Goal: Task Accomplishment & Management: Manage account settings

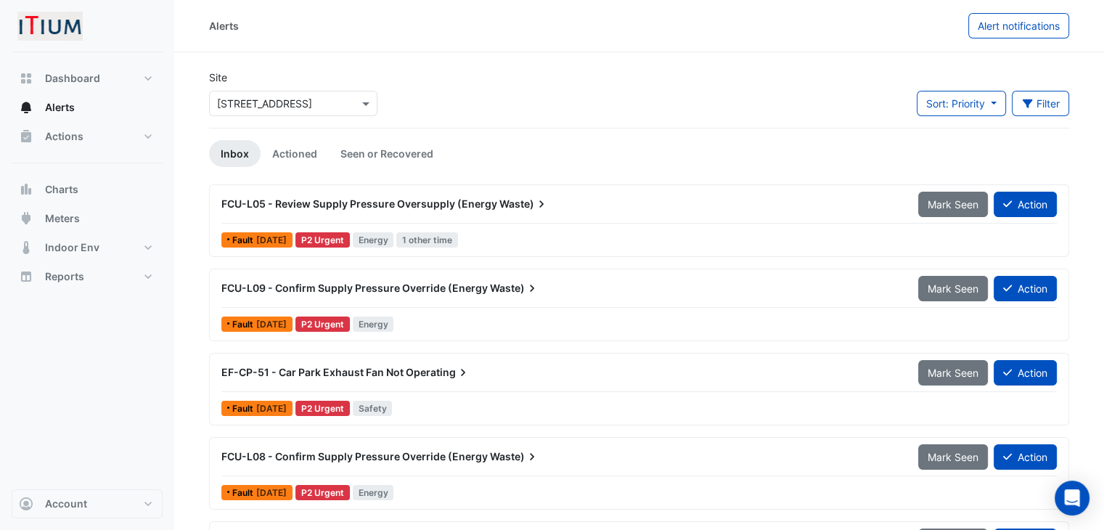
click at [448, 199] on span "FCU-L05 - Review Supply Pressure Oversupply (Energy" at bounding box center [359, 203] width 276 height 12
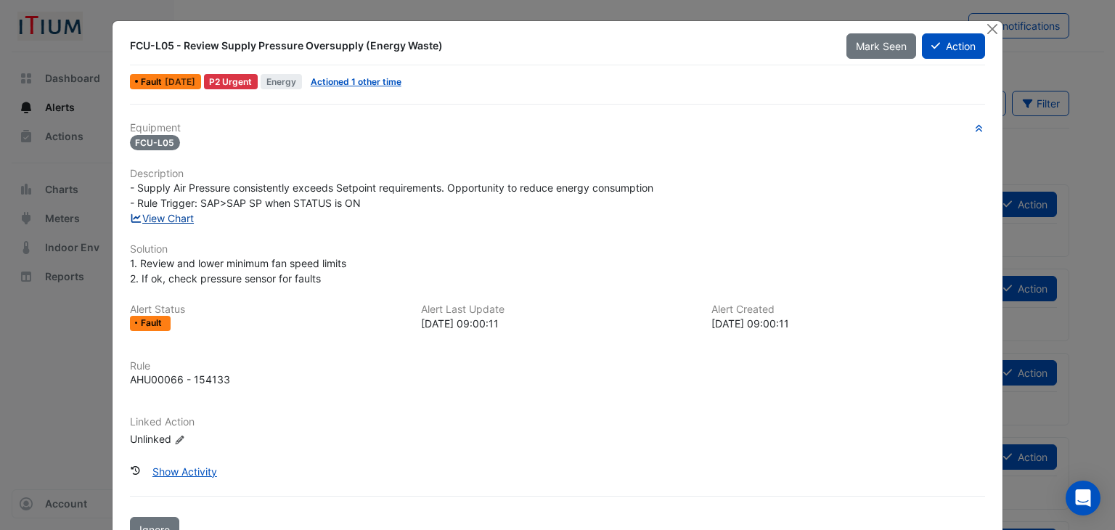
click at [171, 218] on link "View Chart" at bounding box center [162, 218] width 65 height 12
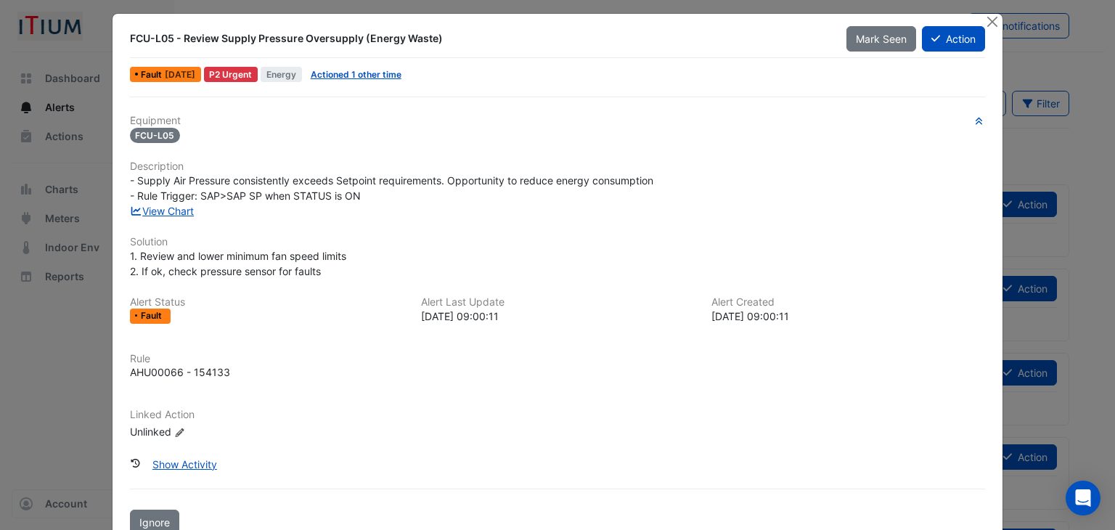
scroll to position [6, 0]
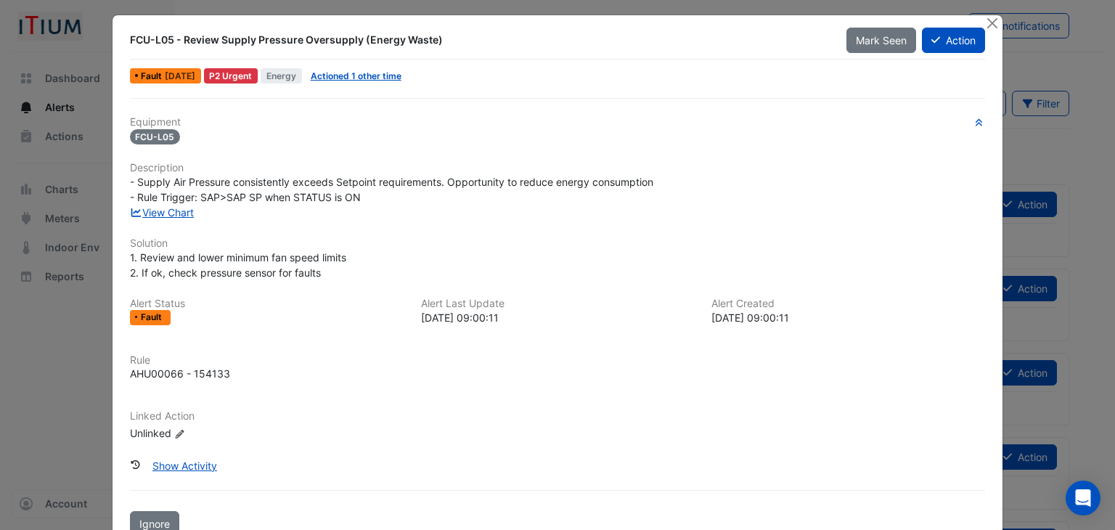
click at [764, 314] on div "[DATE] 09:00:11" at bounding box center [848, 317] width 274 height 15
click at [764, 317] on div "[DATE] 09:00:11" at bounding box center [848, 317] width 274 height 15
click at [984, 20] on button "Close" at bounding box center [991, 22] width 15 height 15
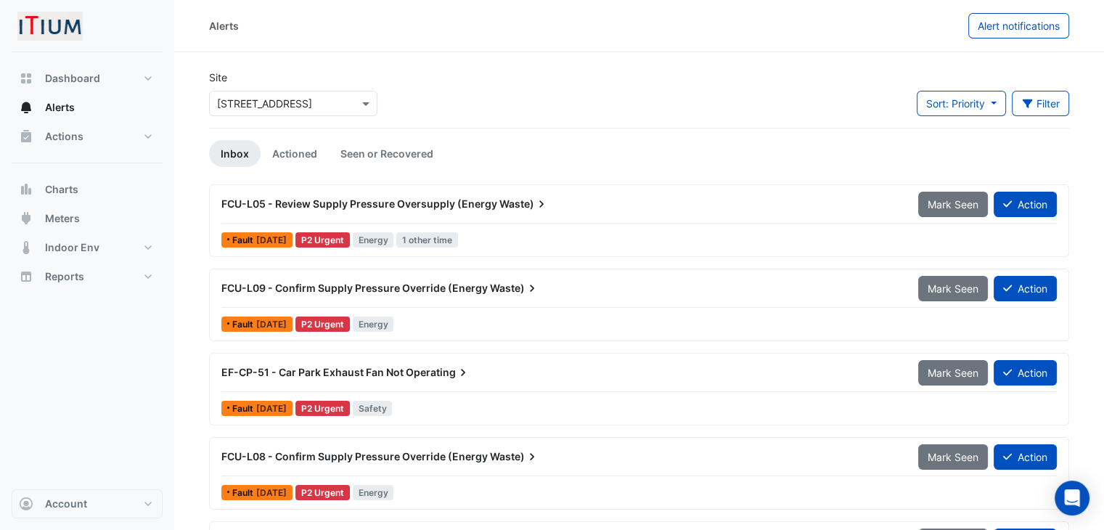
click at [442, 203] on span "FCU-L05 - Review Supply Pressure Oversupply (Energy" at bounding box center [359, 203] width 276 height 12
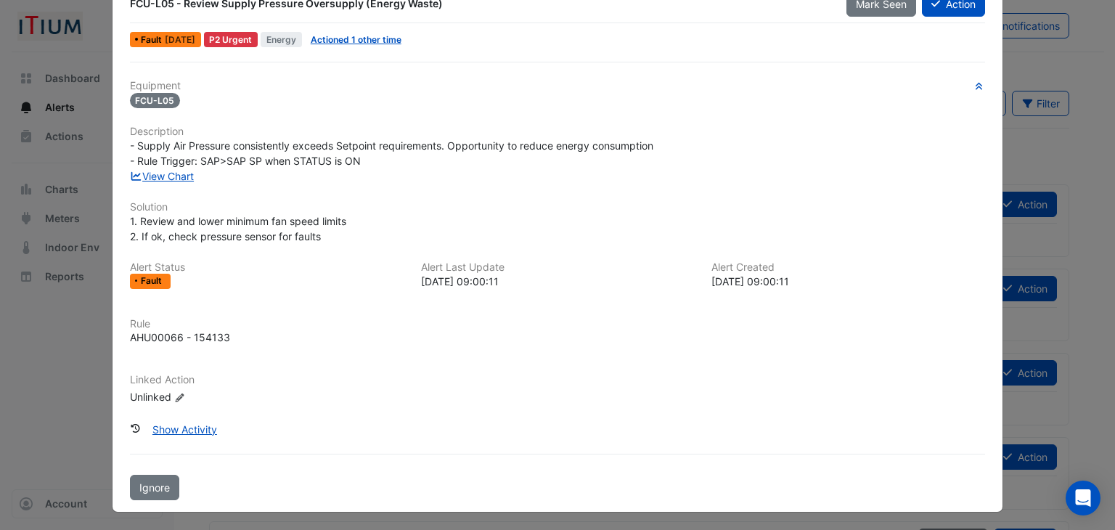
scroll to position [41, 0]
click at [173, 181] on div "View Chart" at bounding box center [557, 176] width 873 height 15
click at [165, 175] on link "View Chart" at bounding box center [162, 177] width 65 height 12
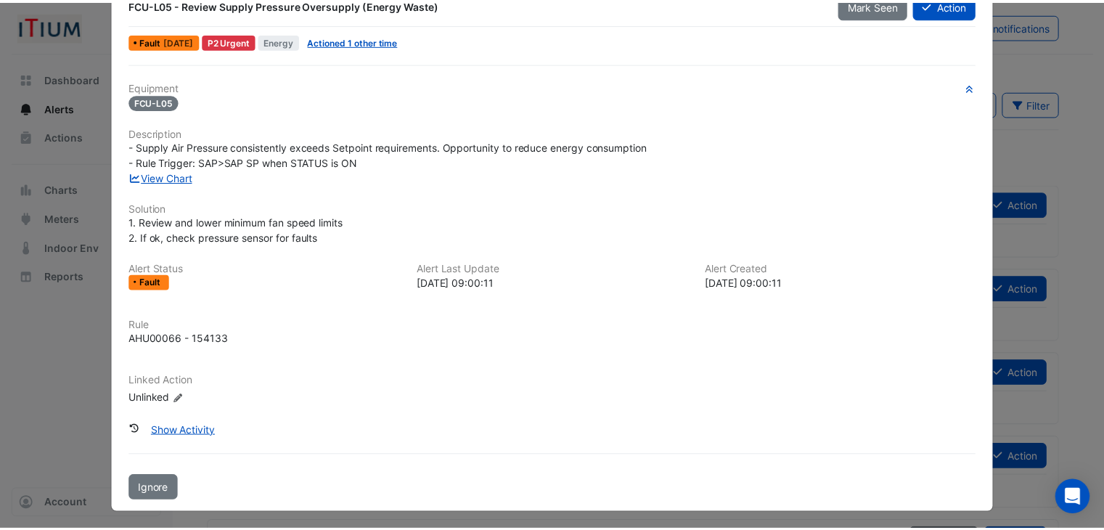
scroll to position [0, 0]
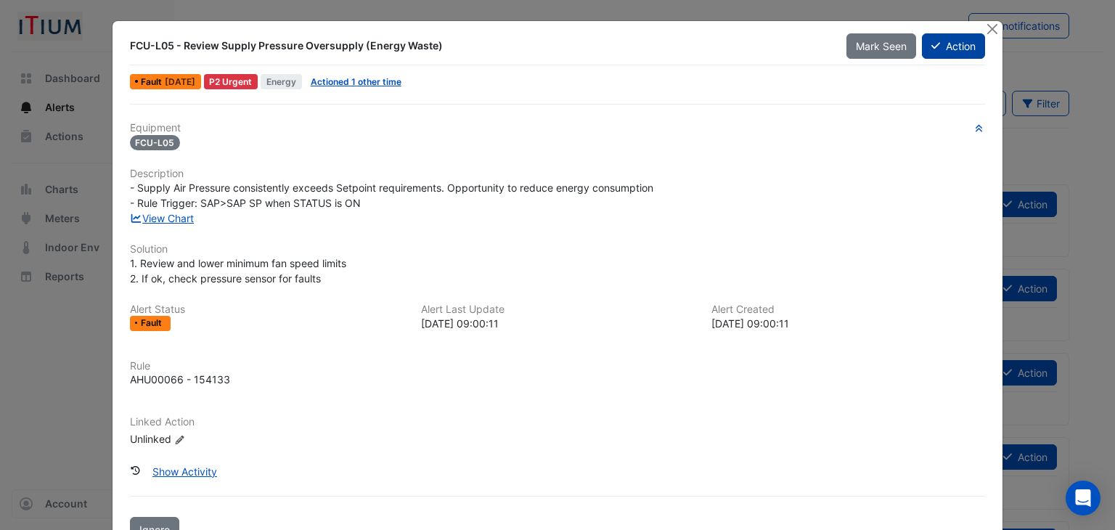
click at [938, 47] on button "Action" at bounding box center [953, 45] width 63 height 25
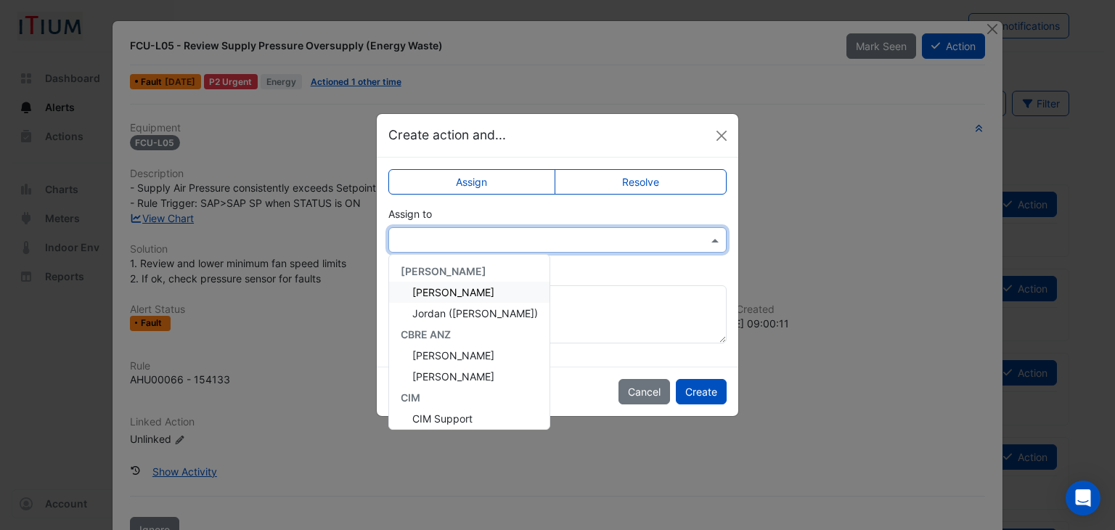
click at [528, 242] on input "text" at bounding box center [542, 240] width 293 height 15
click at [625, 184] on label "Resolve" at bounding box center [641, 181] width 173 height 25
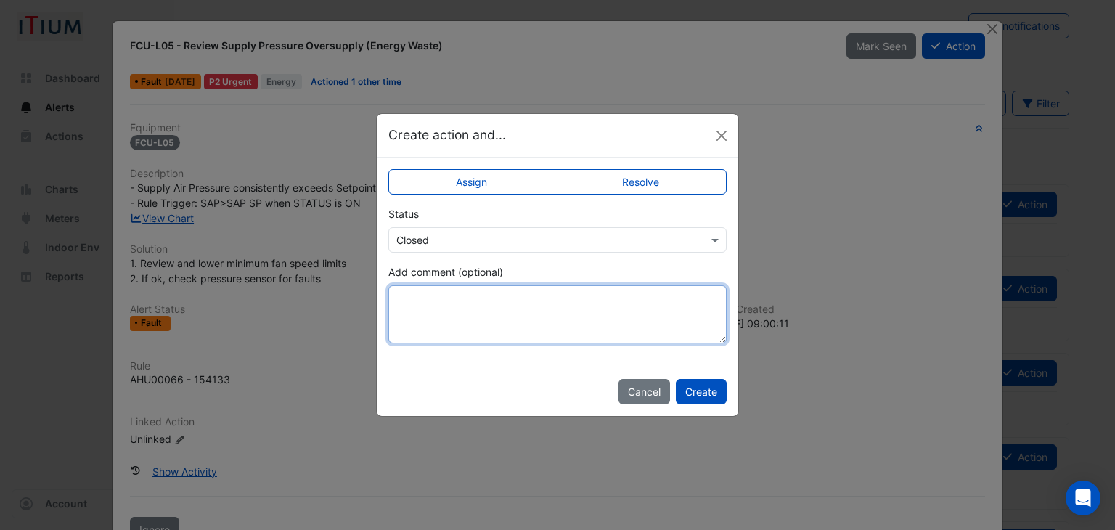
click at [438, 334] on textarea "Add comment (optional)" at bounding box center [557, 314] width 338 height 58
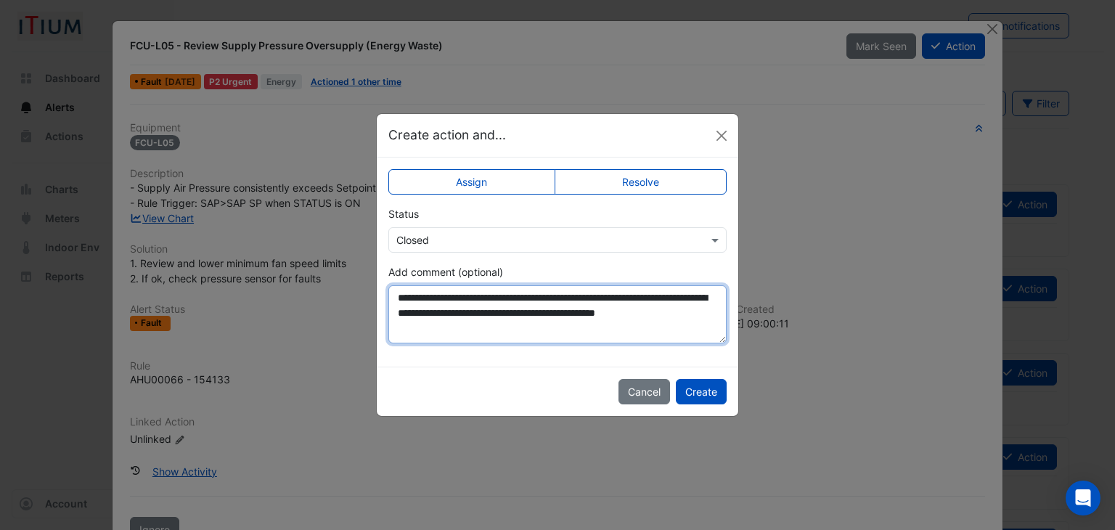
click at [635, 311] on textarea "**********" at bounding box center [557, 314] width 338 height 58
type textarea "**********"
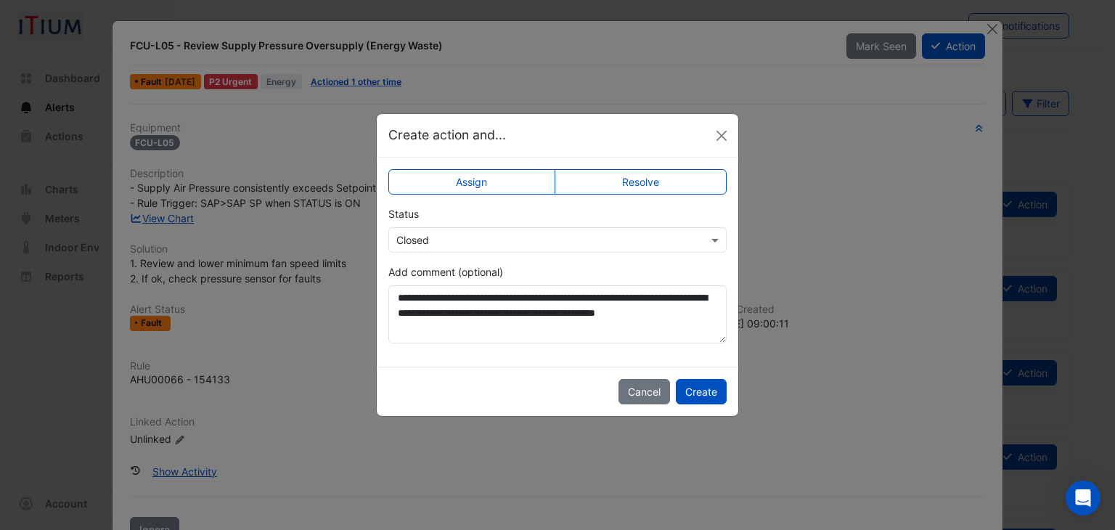
drag, startPoint x: 697, startPoint y: 390, endPoint x: 699, endPoint y: 346, distance: 43.6
click at [699, 346] on app-escalated-ticket-upsert-modal "**********" at bounding box center [557, 264] width 361 height 301
click at [697, 389] on button "Create" at bounding box center [701, 391] width 51 height 25
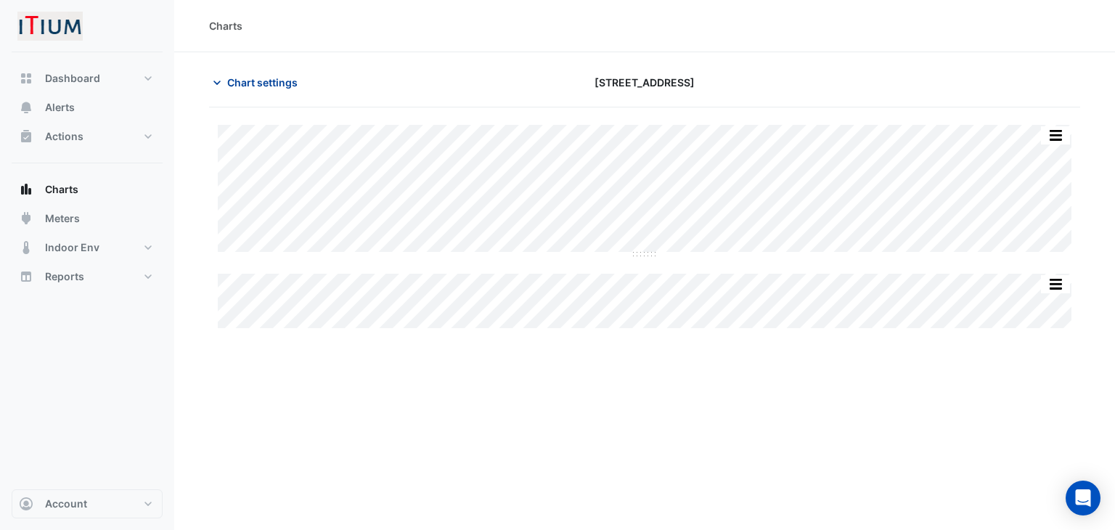
click at [209, 89] on button "Chart settings" at bounding box center [258, 82] width 98 height 25
